Goal: Information Seeking & Learning: Learn about a topic

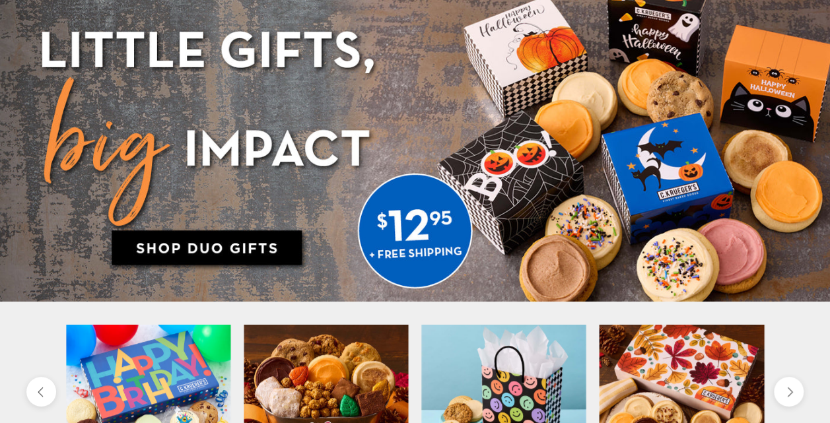
scroll to position [66, 0]
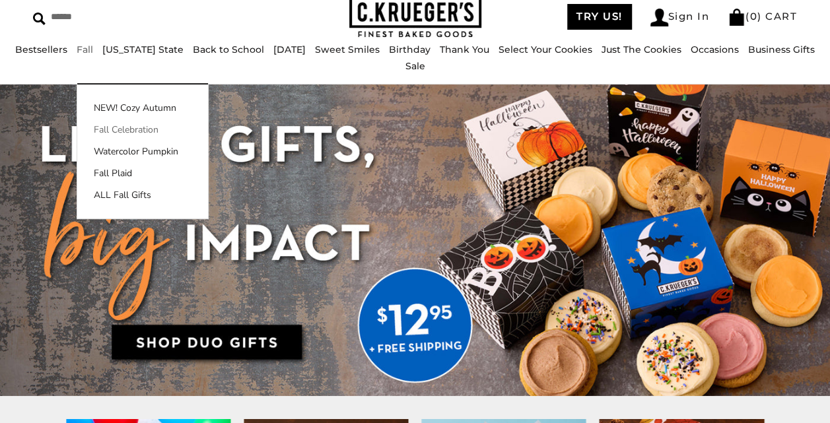
click at [106, 127] on link "Fall Celebration" at bounding box center [142, 130] width 131 height 14
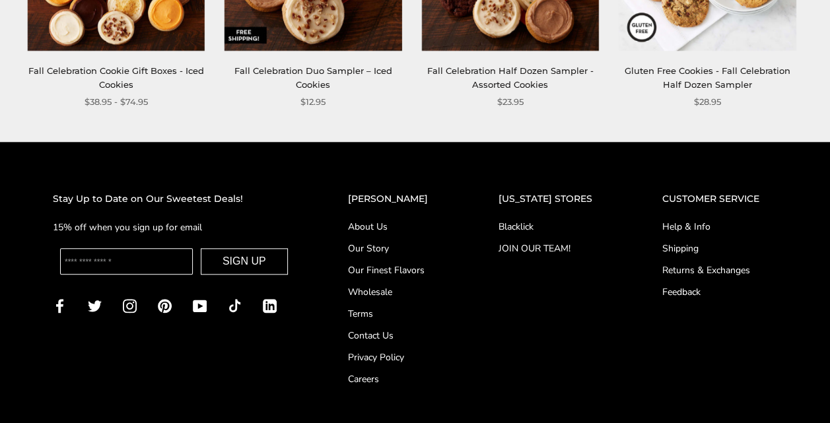
scroll to position [644, 0]
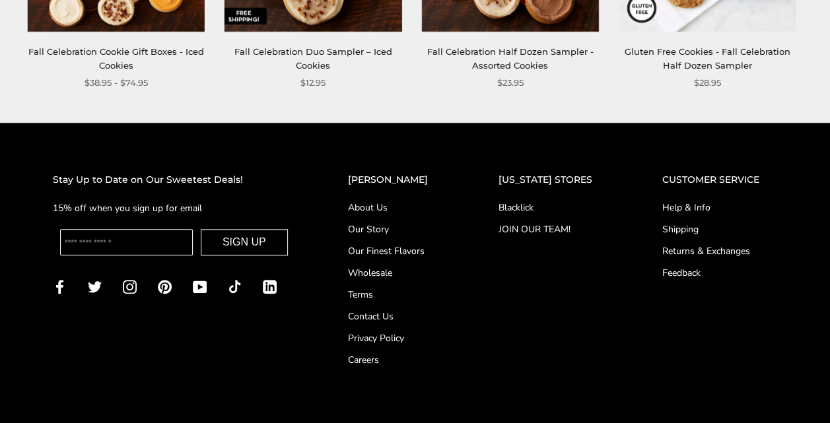
click at [388, 361] on link "Careers" at bounding box center [397, 360] width 98 height 14
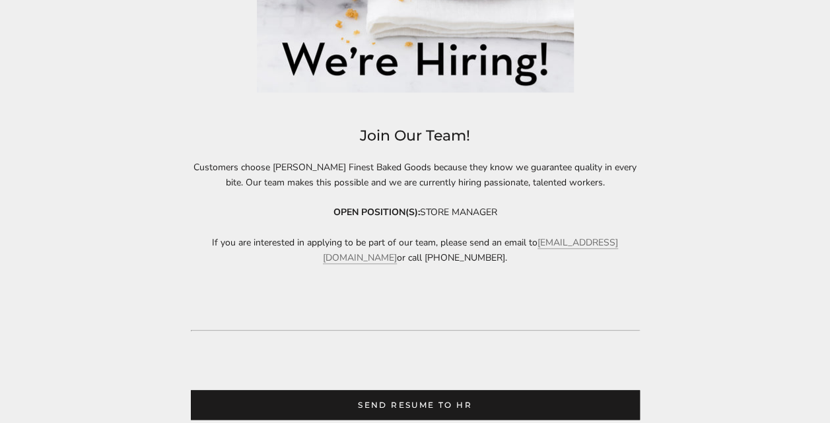
scroll to position [528, 0]
